Goal: Task Accomplishment & Management: Manage account settings

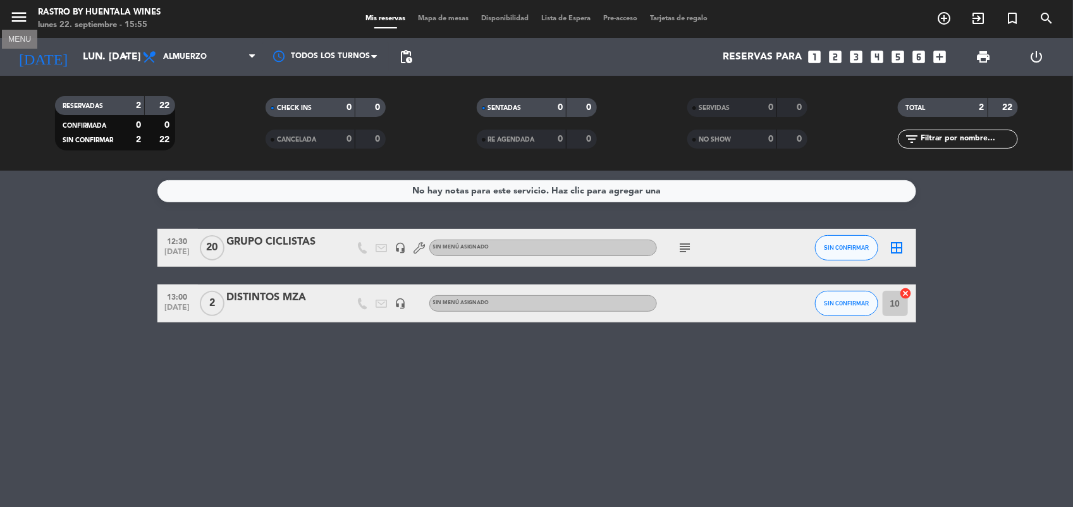
click at [23, 24] on icon "menu" at bounding box center [18, 17] width 19 height 19
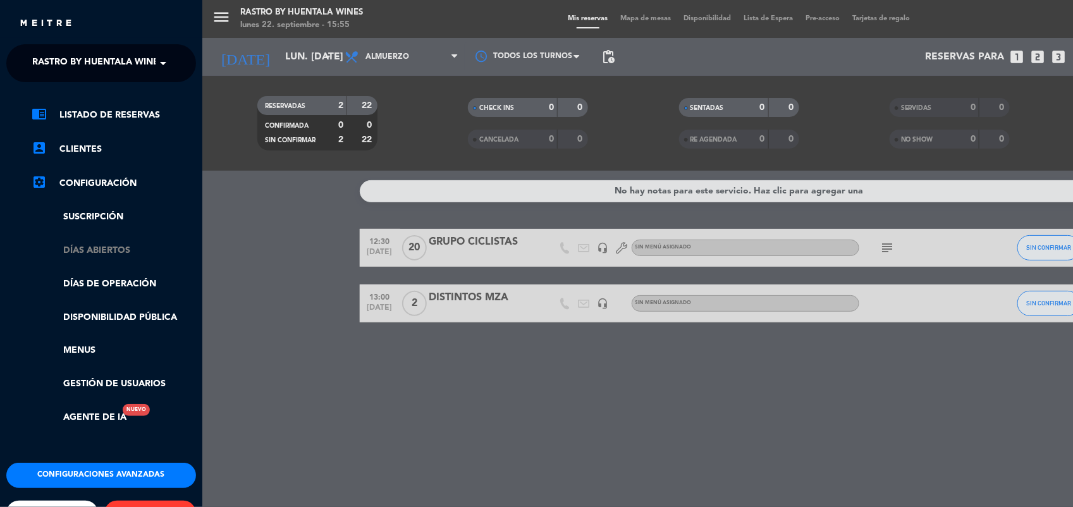
click at [100, 245] on link "Días abiertos" at bounding box center [114, 250] width 164 height 15
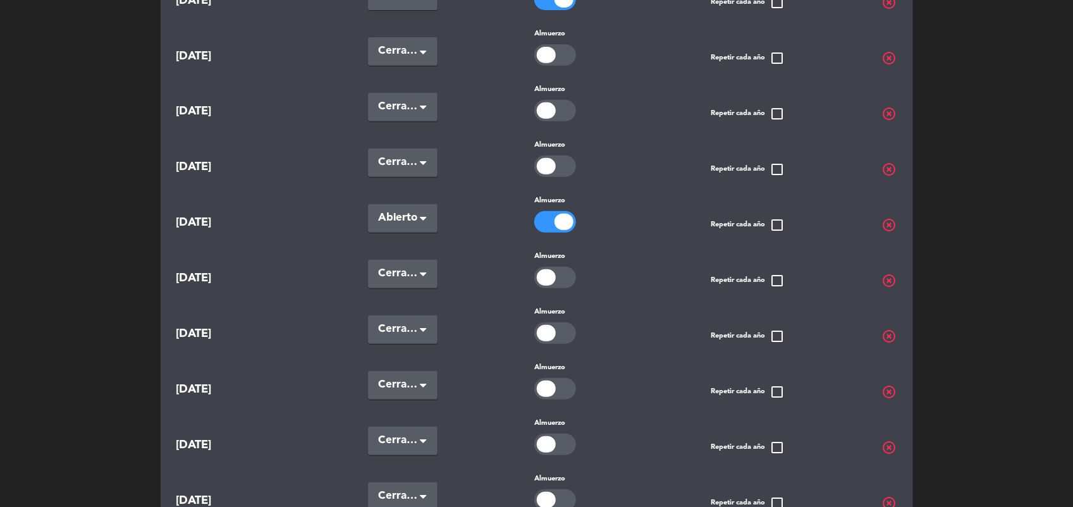
scroll to position [237, 0]
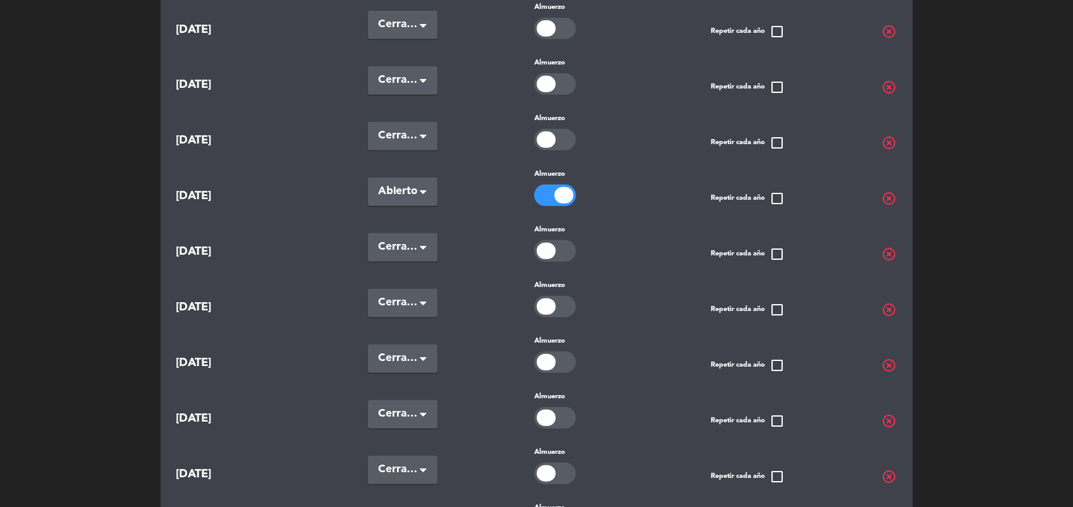
click at [891, 193] on span "highlight_off" at bounding box center [889, 198] width 15 height 15
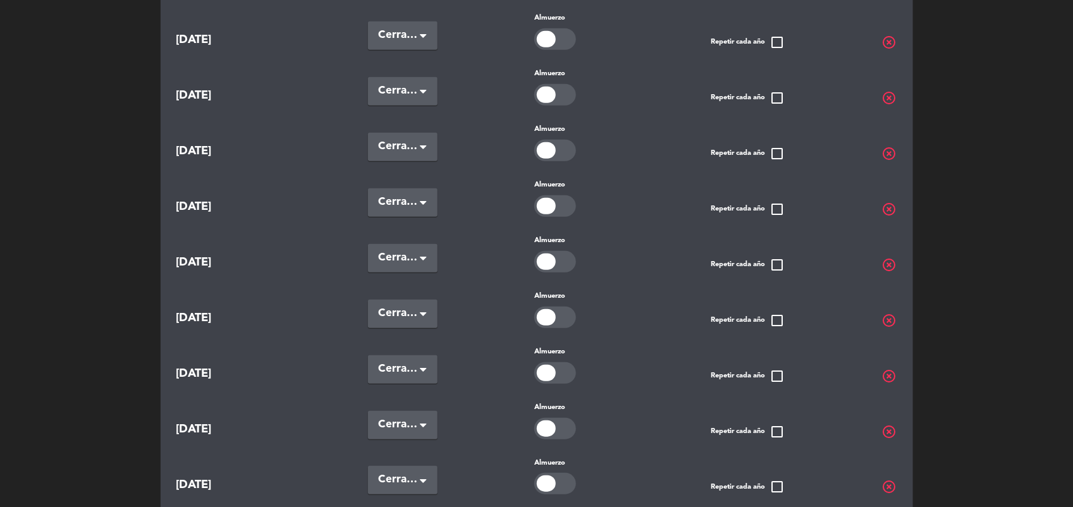
scroll to position [213, 0]
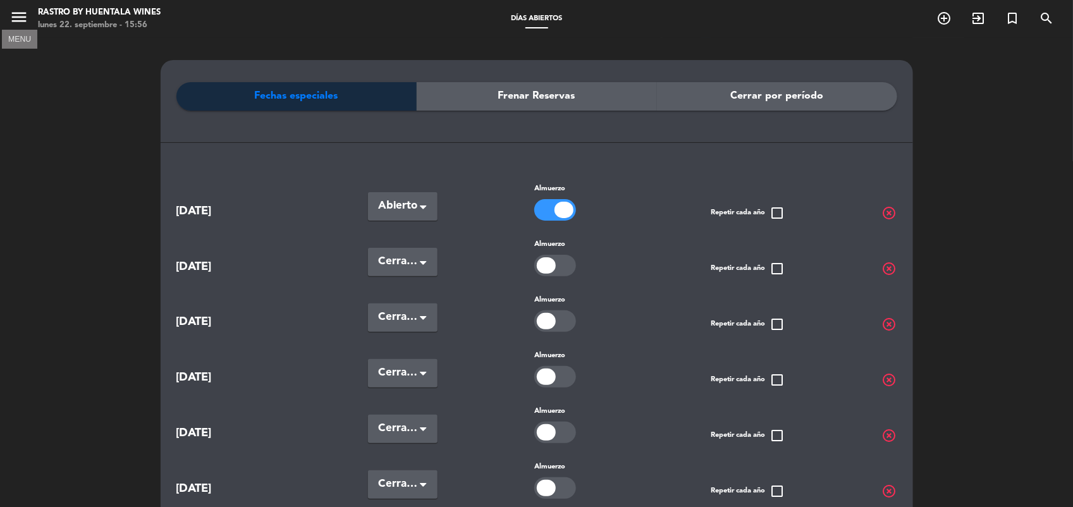
click at [10, 8] on icon "menu" at bounding box center [18, 17] width 19 height 19
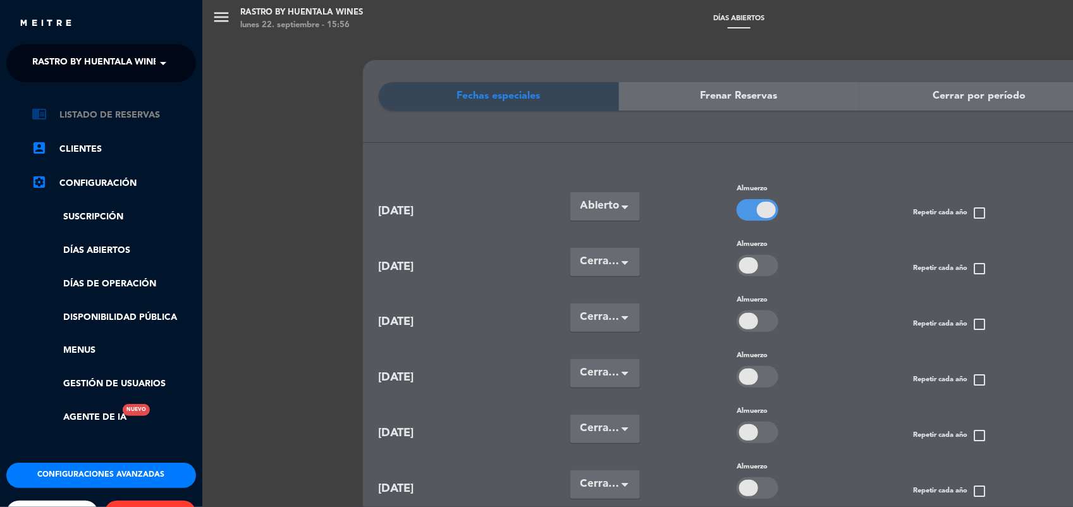
click at [118, 113] on link "chrome_reader_mode Listado de Reservas" at bounding box center [114, 114] width 164 height 15
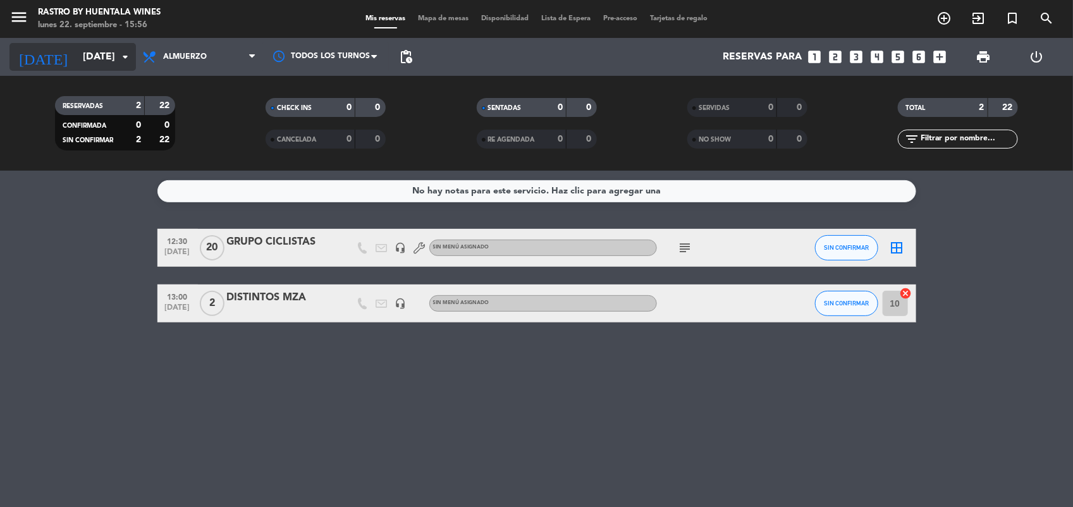
click at [100, 58] on input "[DATE]" at bounding box center [142, 57] width 133 height 25
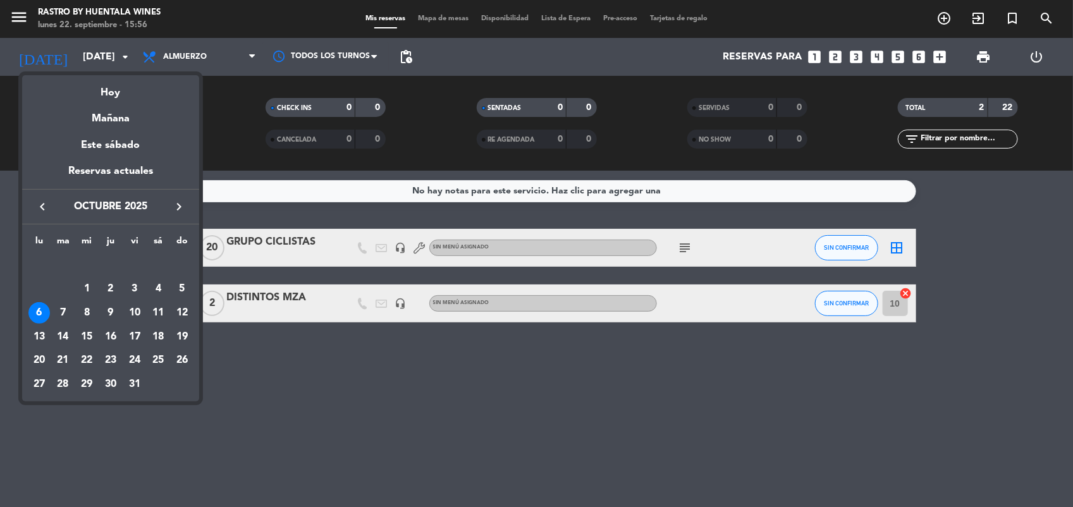
click at [176, 205] on icon "keyboard_arrow_right" at bounding box center [178, 206] width 15 height 15
click at [37, 285] on div "3" at bounding box center [38, 288] width 21 height 21
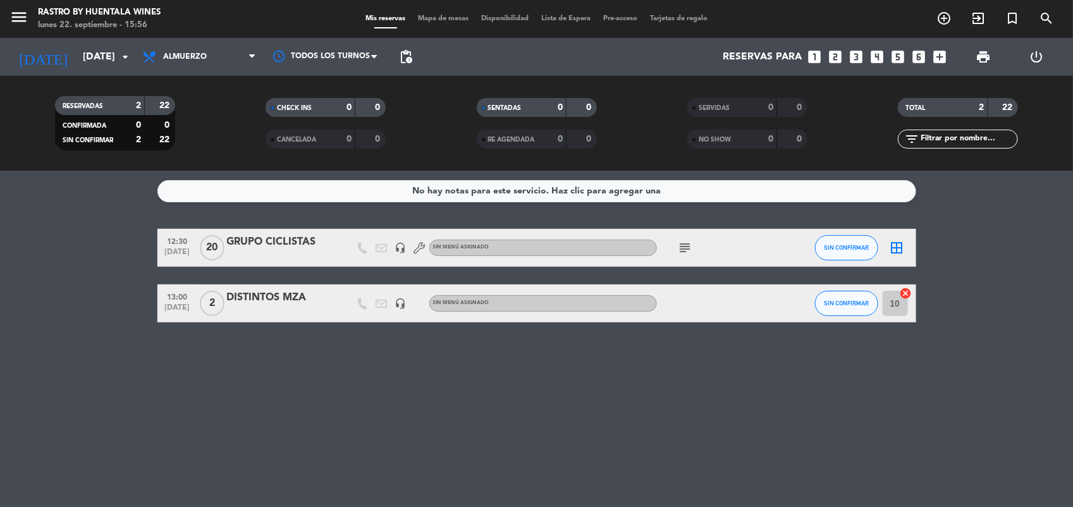
type input "[DATE]"
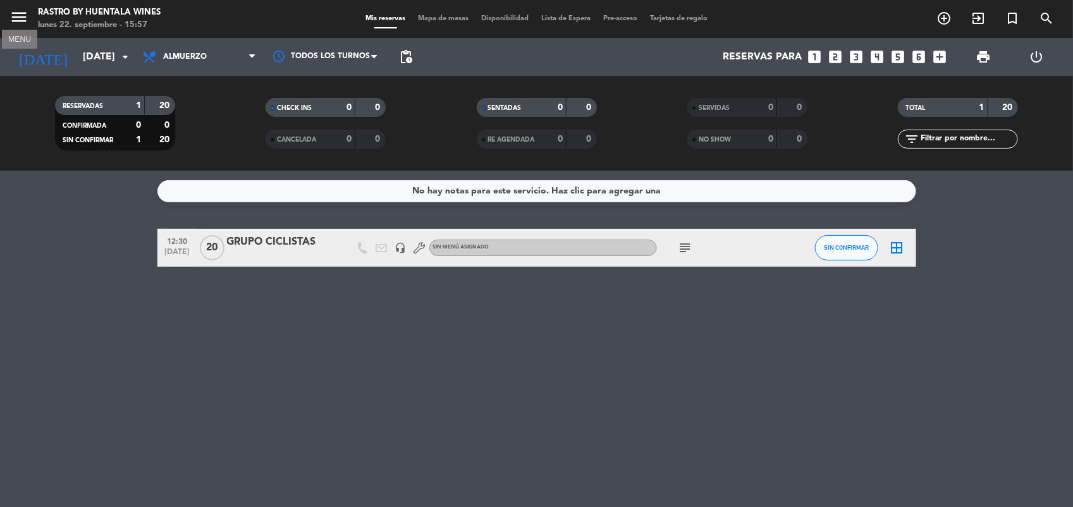
click at [23, 8] on icon "menu" at bounding box center [18, 17] width 19 height 19
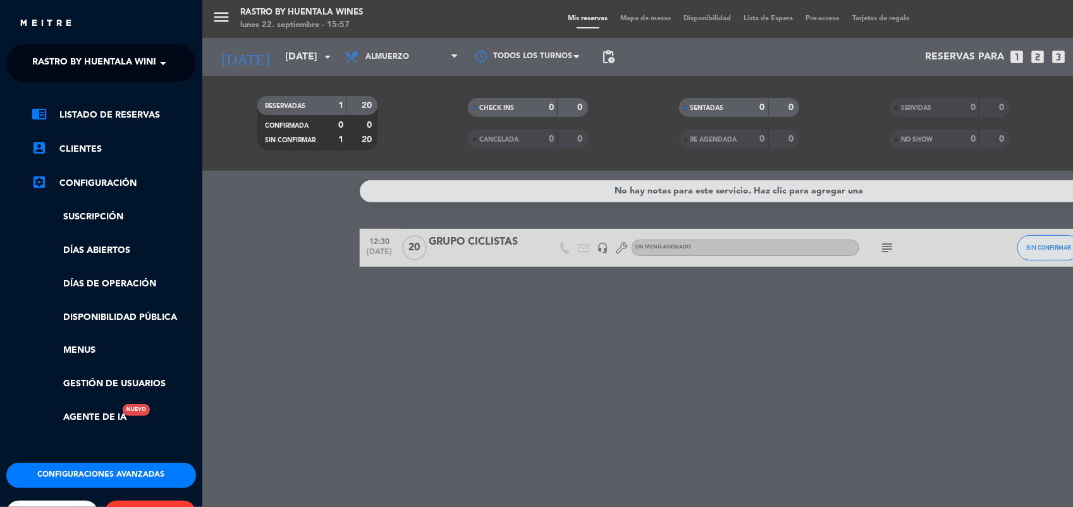
click at [540, 356] on div "menu Rastro by Huentala Wines [DATE] 22. septiembre - 15:57 Mis reservas Mapa d…" at bounding box center [738, 253] width 1073 height 507
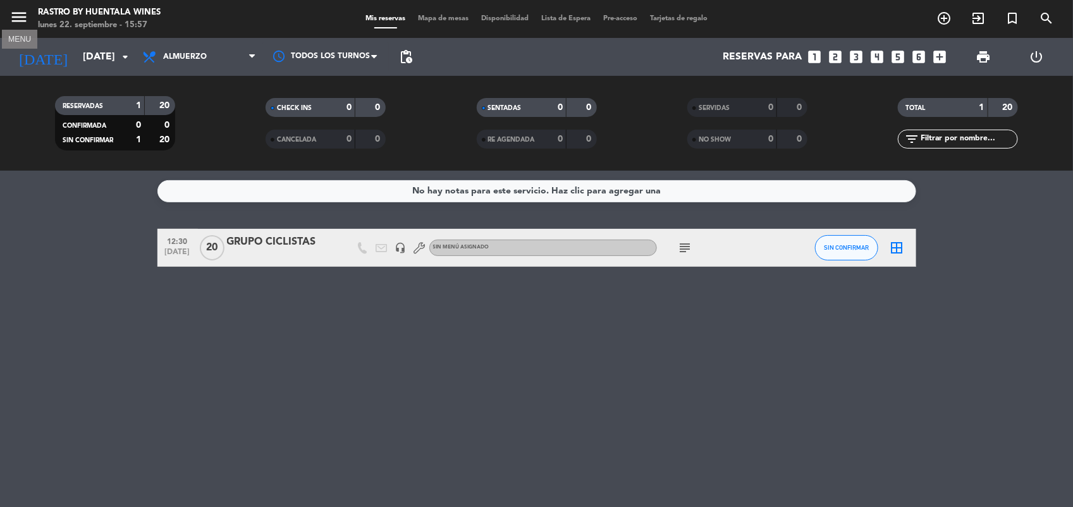
click at [21, 15] on icon "menu" at bounding box center [18, 17] width 19 height 19
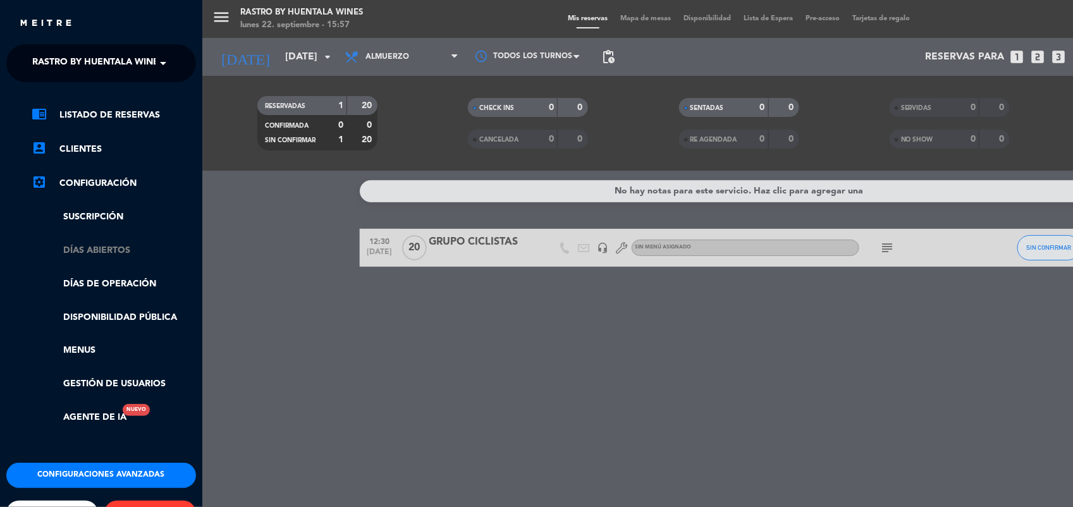
click at [100, 256] on link "Días abiertos" at bounding box center [114, 250] width 164 height 15
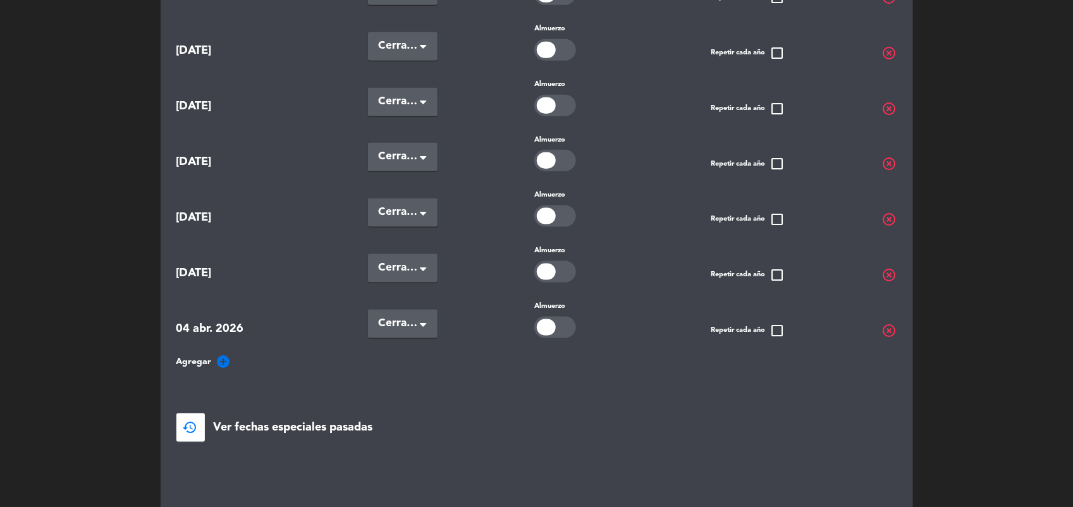
scroll to position [632, 0]
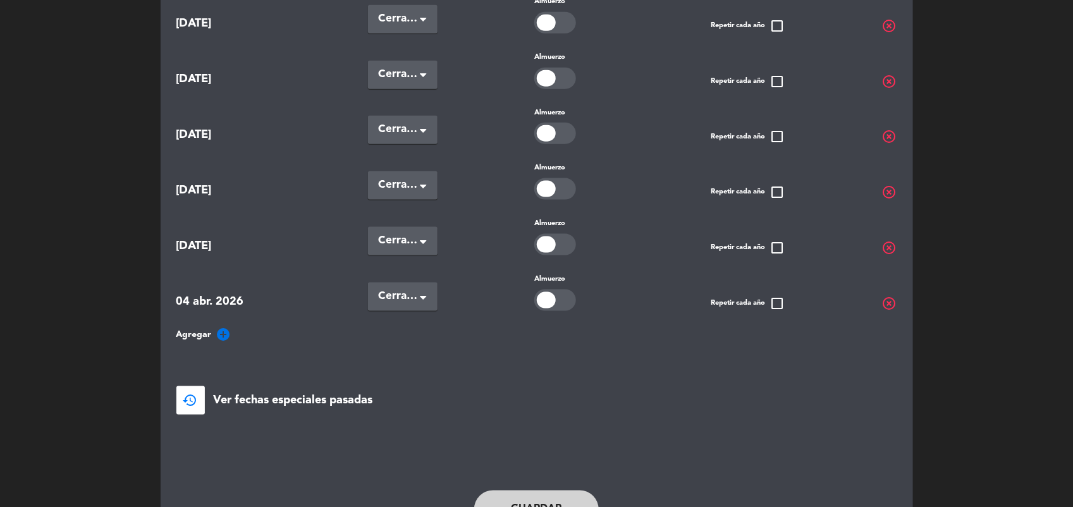
click at [222, 327] on icon "add_circle" at bounding box center [223, 334] width 15 height 15
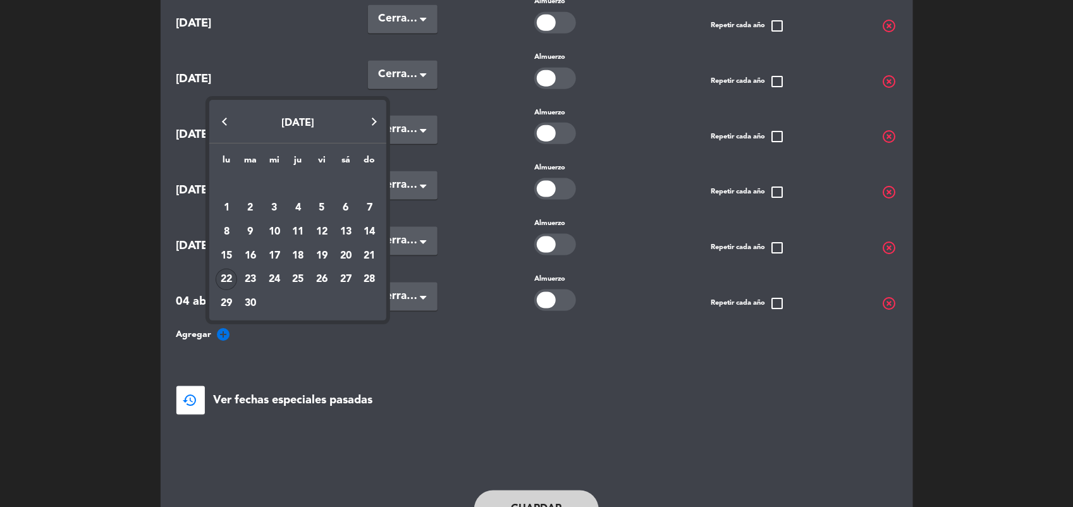
click at [368, 120] on button "Next month" at bounding box center [373, 121] width 25 height 25
click at [370, 127] on button "Next month" at bounding box center [373, 121] width 25 height 25
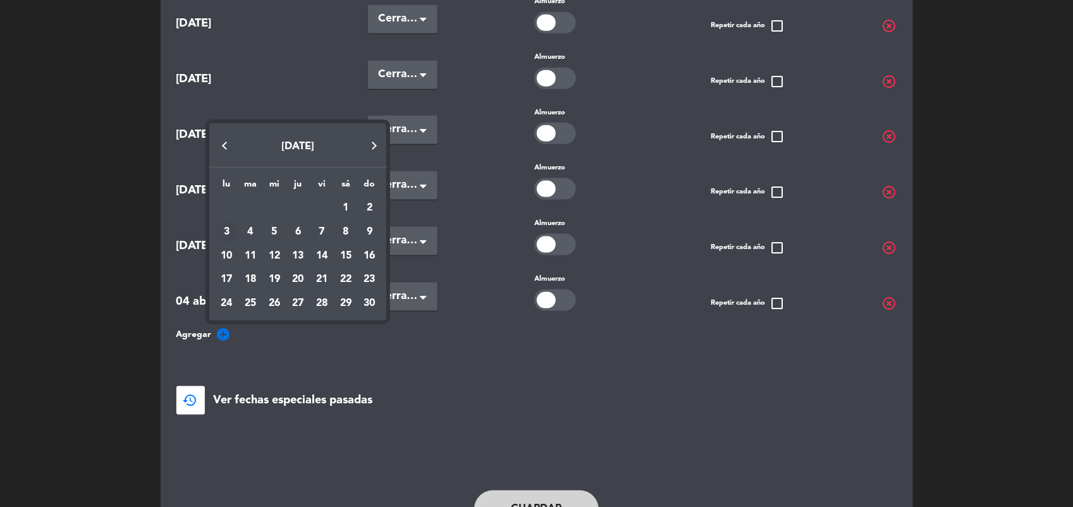
click at [228, 232] on div "3" at bounding box center [226, 231] width 21 height 21
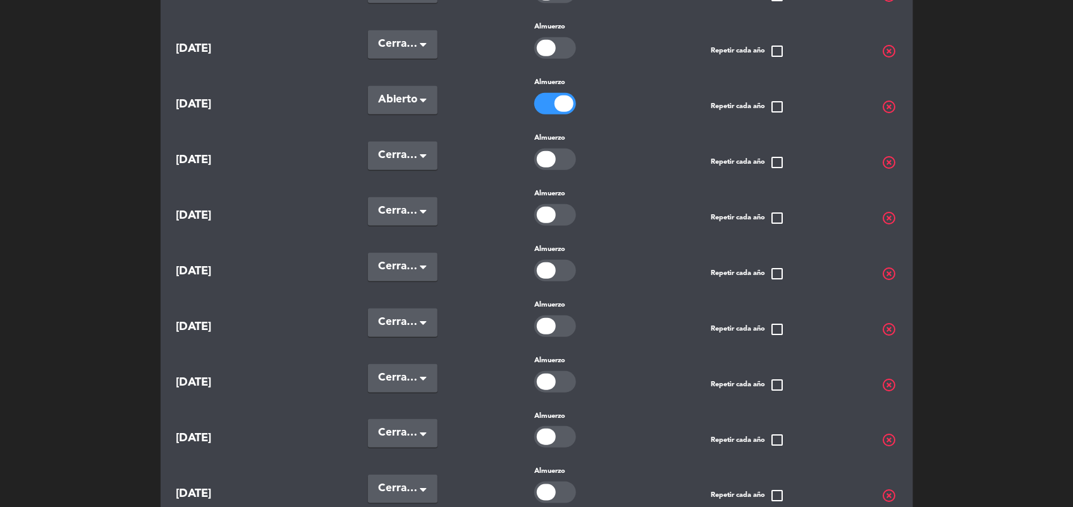
scroll to position [370, 0]
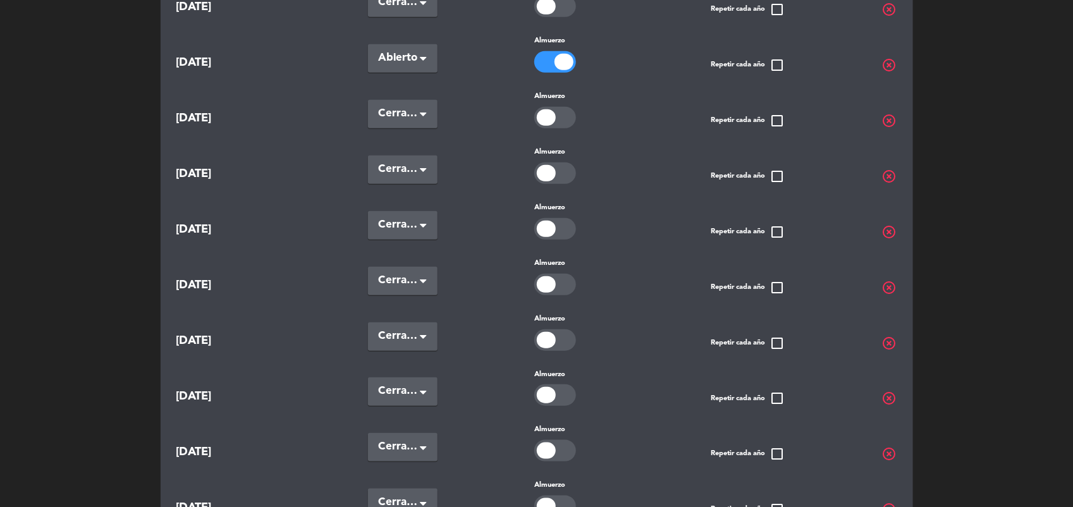
click at [423, 116] on span at bounding box center [423, 115] width 6 height 9
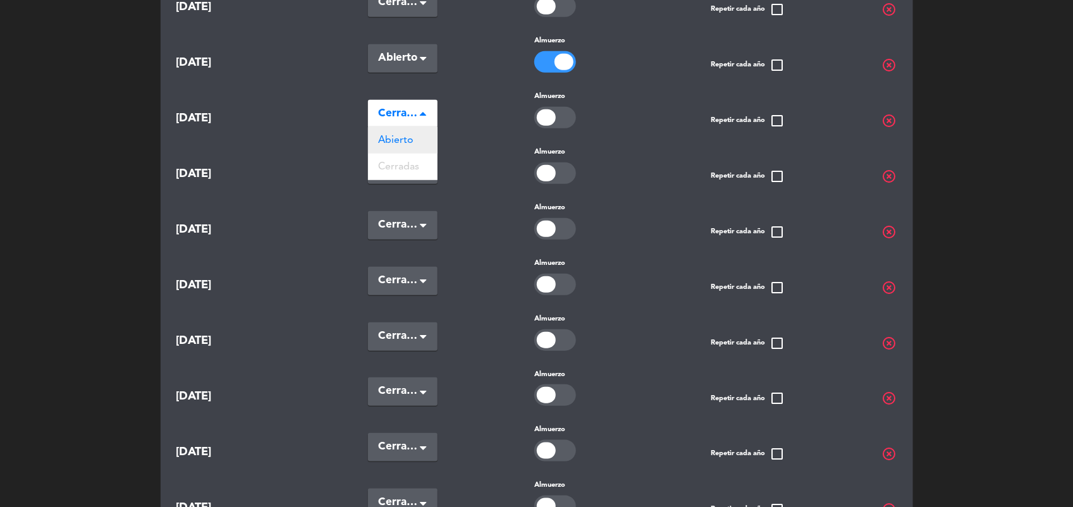
click at [420, 133] on div "Abierto" at bounding box center [403, 140] width 70 height 27
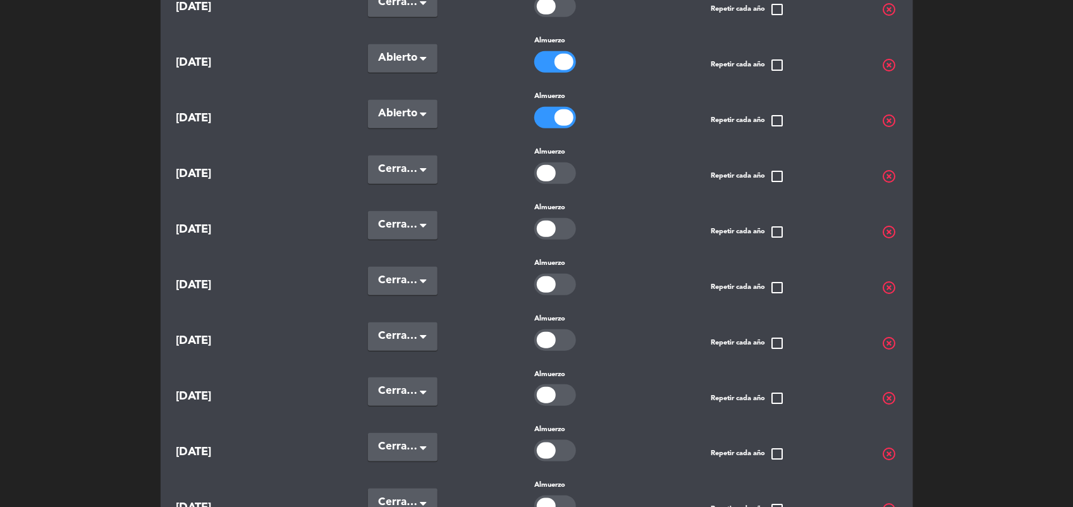
click at [413, 222] on span "Cerradas" at bounding box center [397, 225] width 39 height 18
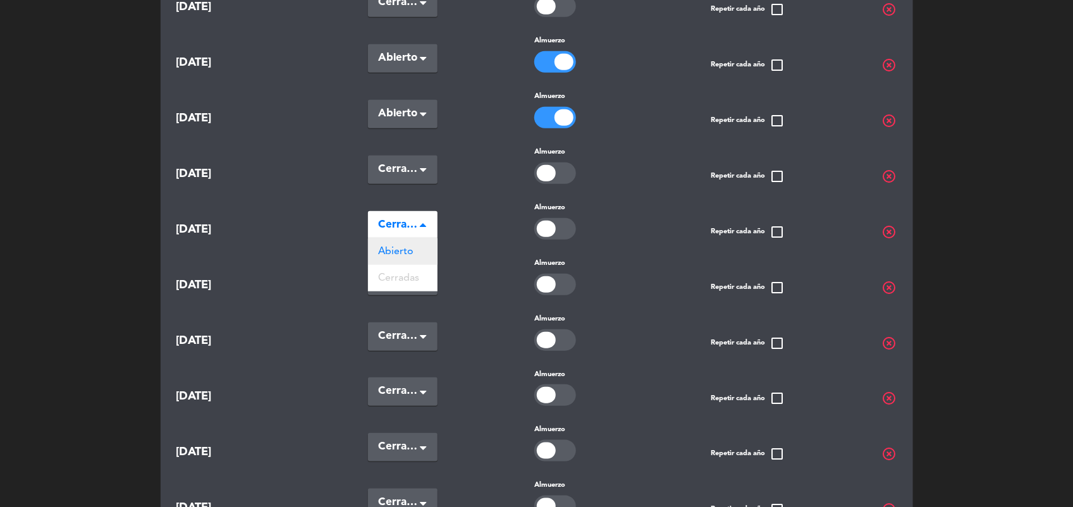
click at [415, 238] on div "Abierto" at bounding box center [403, 251] width 70 height 27
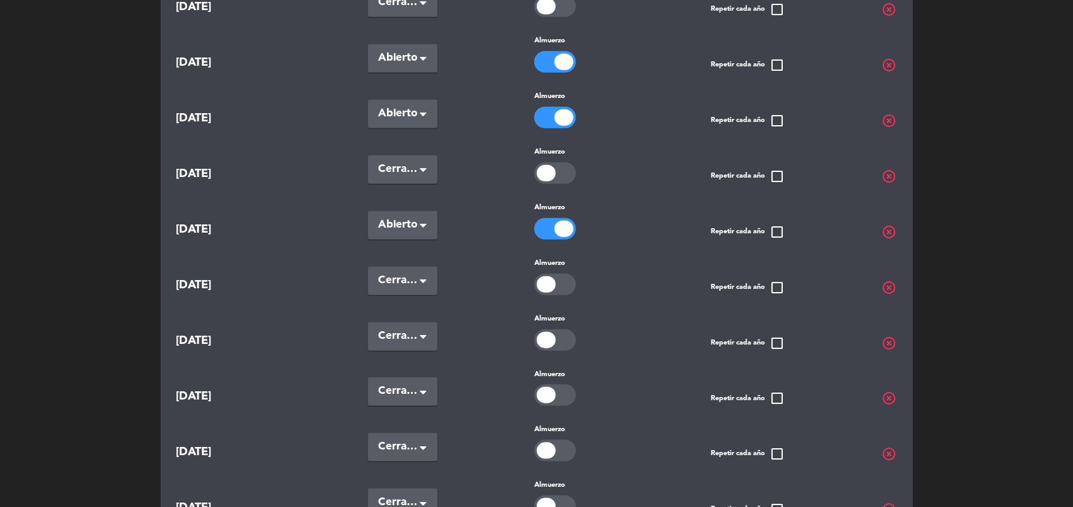
scroll to position [449, 0]
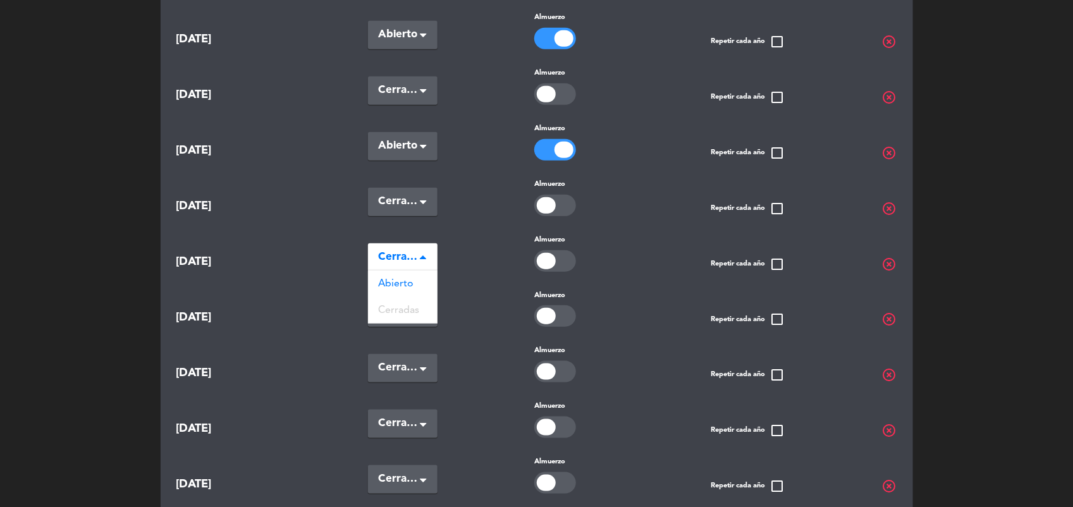
click at [408, 248] on span "Cerradas" at bounding box center [397, 257] width 39 height 18
click at [402, 279] on span "Abierto" at bounding box center [395, 284] width 35 height 10
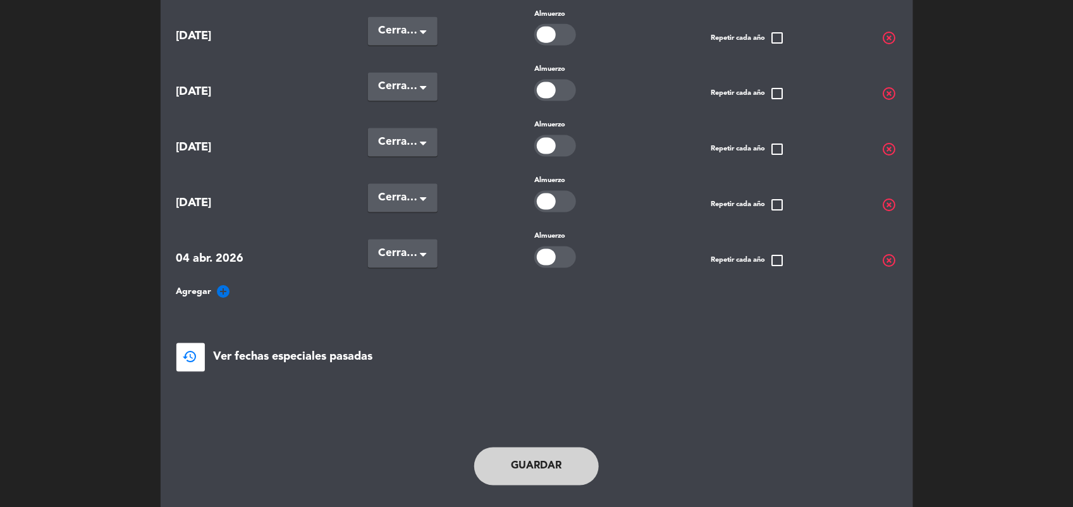
scroll to position [741, 0]
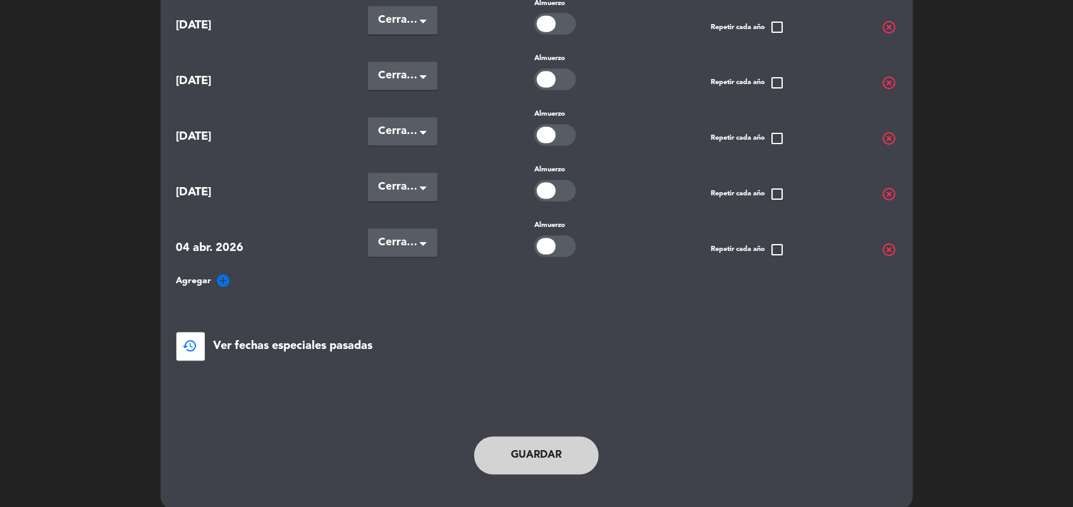
click at [554, 438] on button "Guardar" at bounding box center [536, 456] width 125 height 38
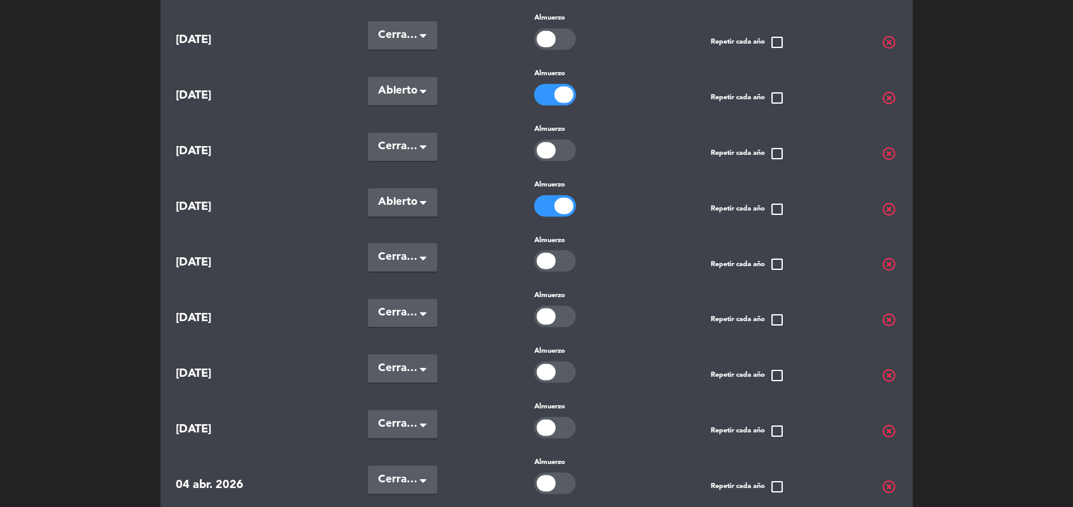
scroll to position [583, 0]
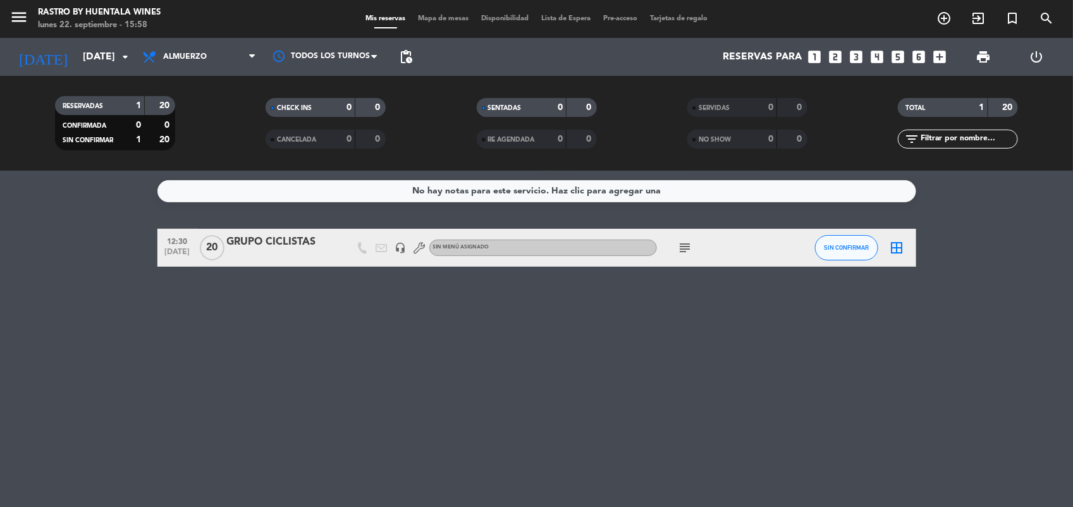
click at [875, 55] on icon "looks_4" at bounding box center [876, 57] width 16 height 16
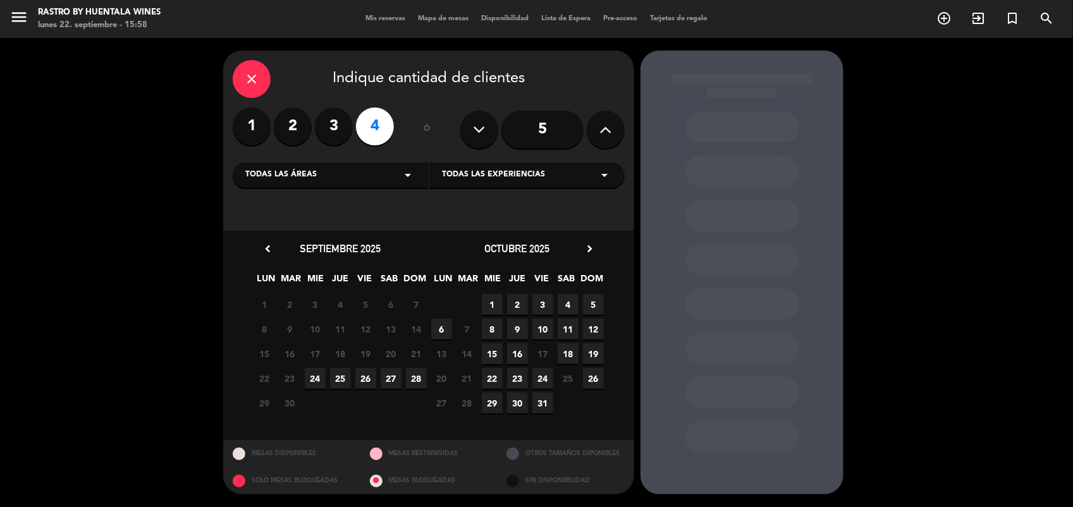
click at [588, 246] on icon "chevron_right" at bounding box center [589, 248] width 13 height 13
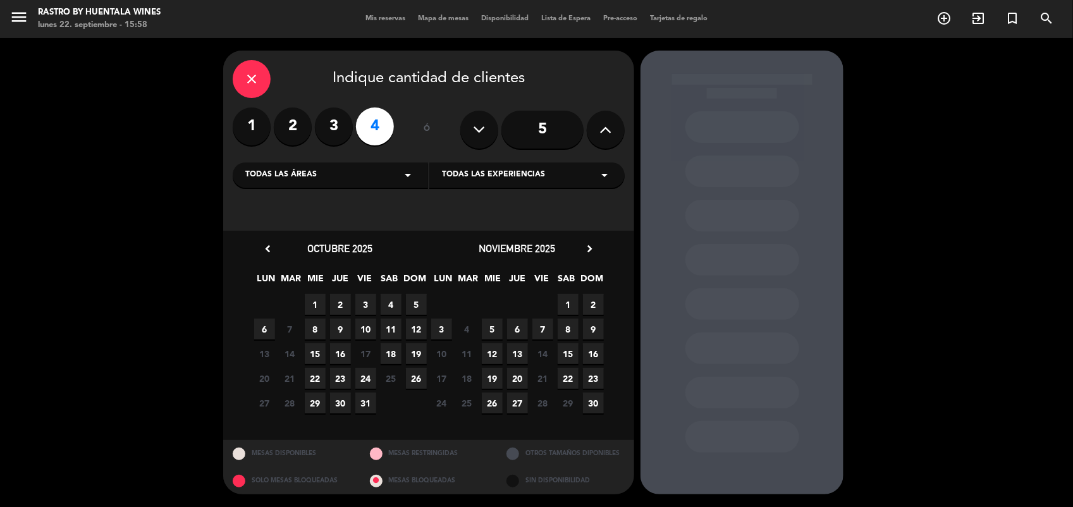
click at [253, 71] on icon "close" at bounding box center [251, 78] width 15 height 15
